Goal: Navigation & Orientation: Go to known website

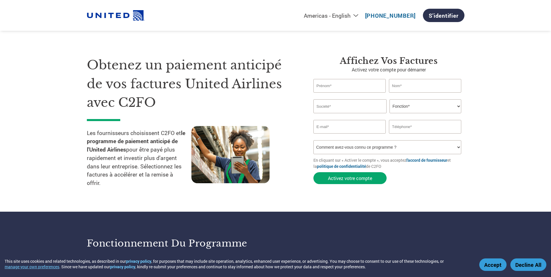
select select "fr-[GEOGRAPHIC_DATA]"
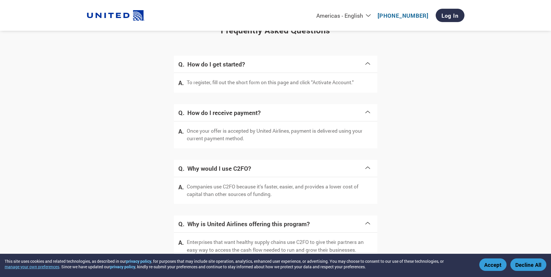
scroll to position [1111, 0]
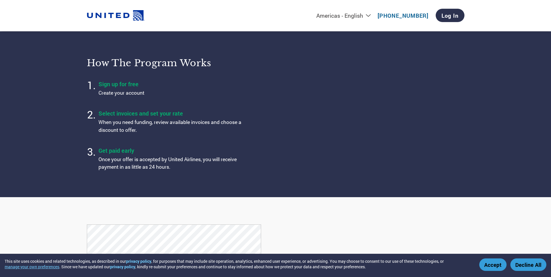
scroll to position [320, 0]
